Goal: Task Accomplishment & Management: Use online tool/utility

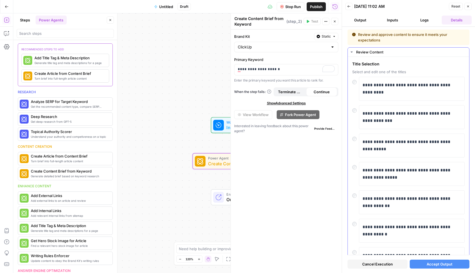
scroll to position [118, 0]
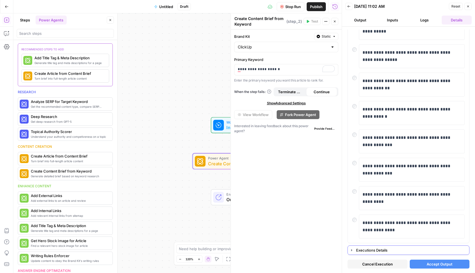
click at [355, 250] on button "Executions Details" at bounding box center [408, 249] width 121 height 9
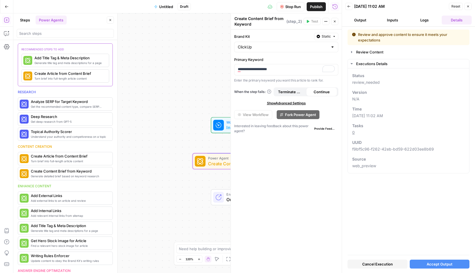
scroll to position [0, 0]
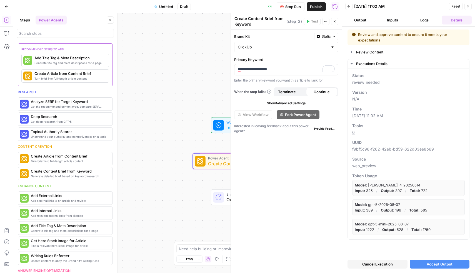
click at [360, 21] on button "Output" at bounding box center [360, 20] width 30 height 9
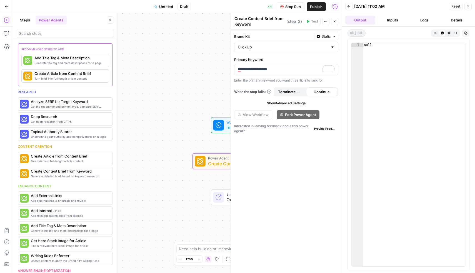
click at [394, 21] on button "Inputs" at bounding box center [393, 20] width 30 height 9
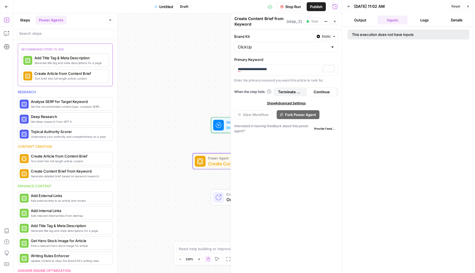
click at [423, 21] on button "Logs" at bounding box center [425, 20] width 30 height 9
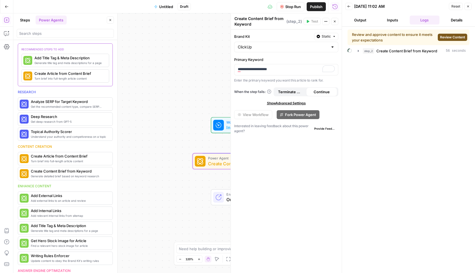
click at [445, 21] on button "Details" at bounding box center [457, 20] width 30 height 9
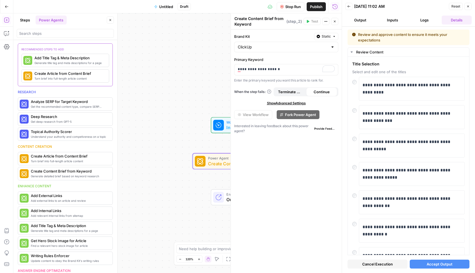
click at [432, 263] on span "Accept Output" at bounding box center [440, 264] width 26 height 6
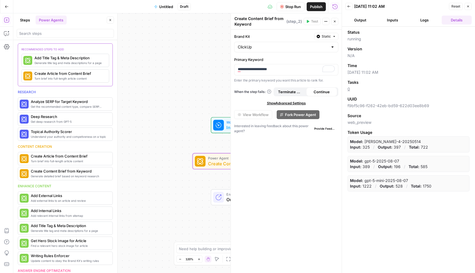
click at [360, 18] on button "Output" at bounding box center [360, 20] width 30 height 9
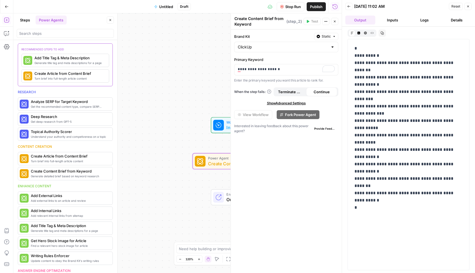
click at [350, 8] on icon "button" at bounding box center [348, 6] width 3 height 3
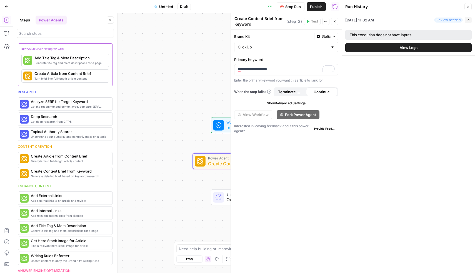
click at [0, 0] on div "Run History" at bounding box center [0, 0] width 0 height 0
click at [445, 20] on div "Review needed" at bounding box center [448, 20] width 29 height 5
click at [469, 19] on icon "button" at bounding box center [468, 19] width 3 height 3
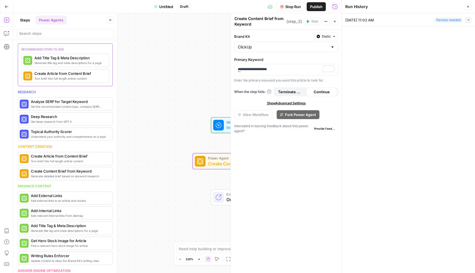
click at [469, 19] on icon "button" at bounding box center [468, 19] width 3 height 3
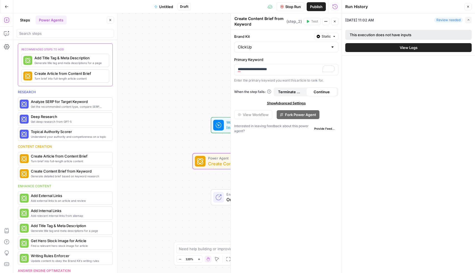
click at [407, 37] on div "This execution does not have inputs" at bounding box center [395, 35] width 90 height 6
click at [325, 22] on icon "button" at bounding box center [325, 21] width 3 height 3
click at [302, 175] on div "**********" at bounding box center [286, 150] width 111 height 243
click at [465, 9] on button "Close" at bounding box center [468, 6] width 7 height 7
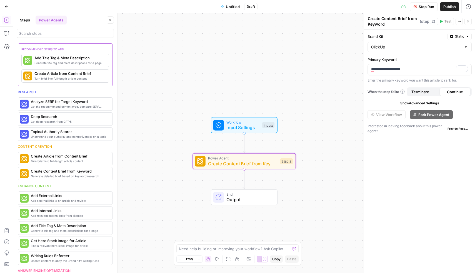
click at [243, 197] on span "Output" at bounding box center [249, 199] width 45 height 7
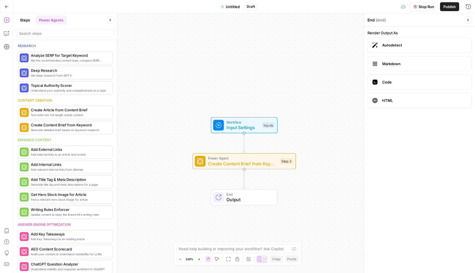
click at [327, 75] on div "Workflow Input Settings Inputs Power Agent Create Content Brief from Keyword St…" at bounding box center [244, 142] width 462 height 259
click at [259, 198] on span "Output" at bounding box center [249, 199] width 45 height 7
click at [254, 129] on span "Input Settings" at bounding box center [243, 127] width 33 height 7
click at [253, 161] on span "Create Content Brief from Keyword" at bounding box center [242, 163] width 69 height 7
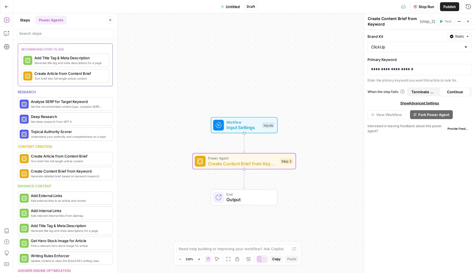
click at [459, 23] on icon "button" at bounding box center [459, 21] width 3 height 3
click at [468, 9] on div "Actions" at bounding box center [459, 10] width 20 height 10
click at [471, 7] on icon "button" at bounding box center [468, 6] width 5 height 5
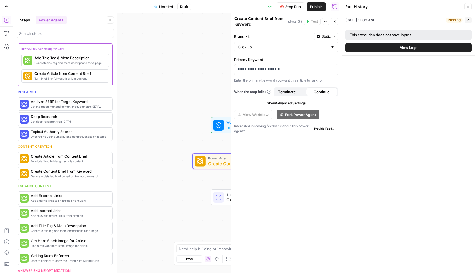
click at [400, 47] on span "View Logs" at bounding box center [409, 48] width 18 height 6
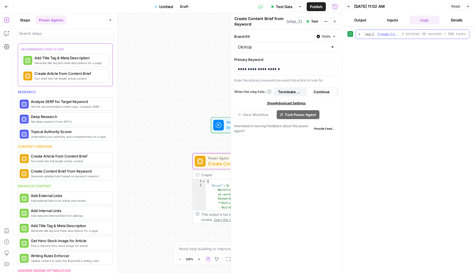
click at [387, 37] on span "Create Content Brief from Keyword" at bounding box center [389, 34] width 22 height 6
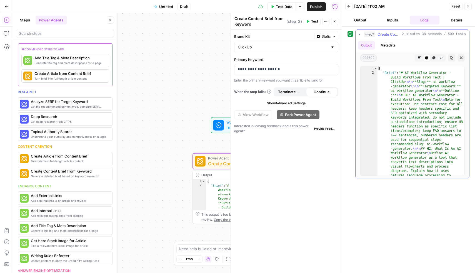
click at [372, 46] on button "Output" at bounding box center [366, 45] width 17 height 8
click at [393, 44] on button "Metadata" at bounding box center [388, 45] width 22 height 8
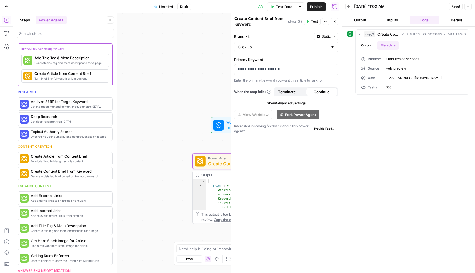
click at [361, 21] on button "Output" at bounding box center [360, 20] width 30 height 9
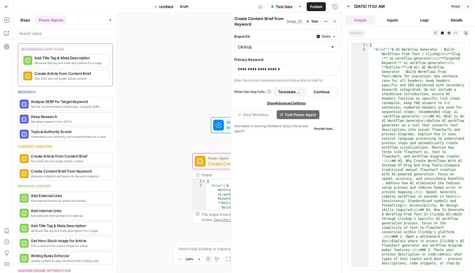
click at [391, 17] on button "Inputs" at bounding box center [393, 20] width 30 height 9
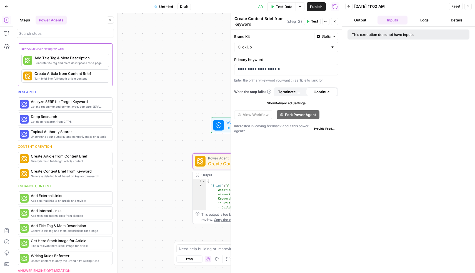
click at [467, 19] on button "Details" at bounding box center [457, 20] width 30 height 9
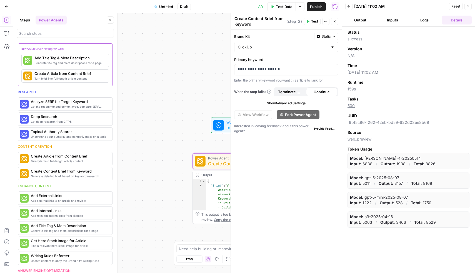
click at [366, 21] on button "Output" at bounding box center [360, 20] width 30 height 9
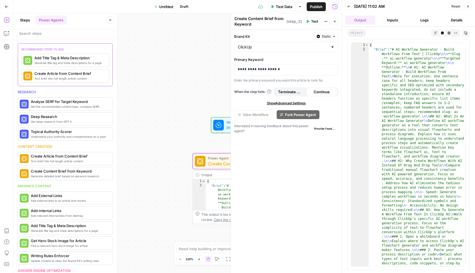
click at [387, 26] on header "Back [DATE] 11:02 AM Reset Close Output Inputs Logs Details" at bounding box center [408, 13] width 133 height 27
click at [393, 20] on button "Inputs" at bounding box center [393, 20] width 30 height 9
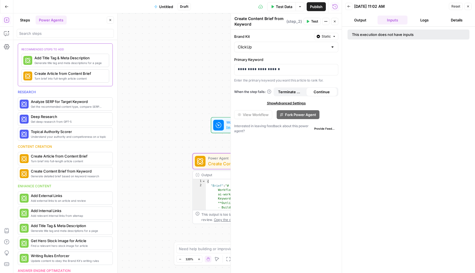
click at [458, 18] on button "Details" at bounding box center [457, 20] width 30 height 9
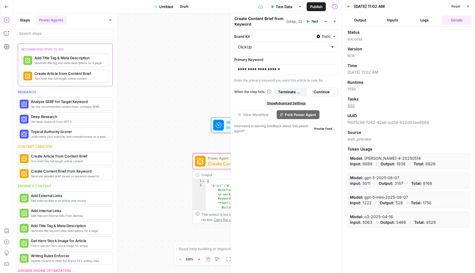
click at [395, 19] on button "Inputs" at bounding box center [393, 20] width 30 height 9
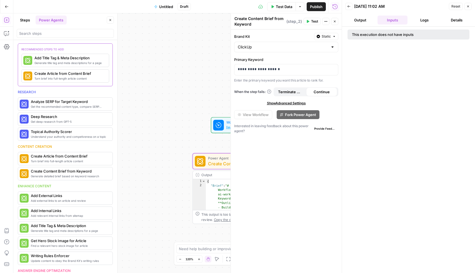
click at [426, 19] on button "Logs" at bounding box center [425, 20] width 30 height 9
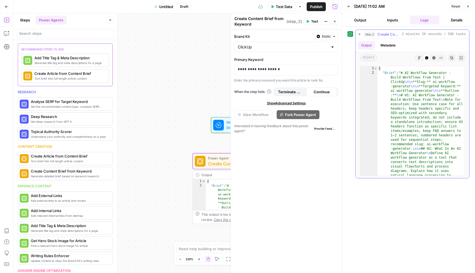
click at [421, 58] on icon "button" at bounding box center [419, 57] width 3 height 3
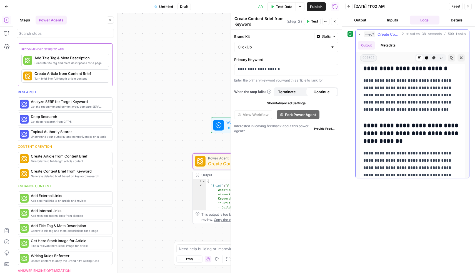
scroll to position [1955, 0]
